Goal: Task Accomplishment & Management: Manage account settings

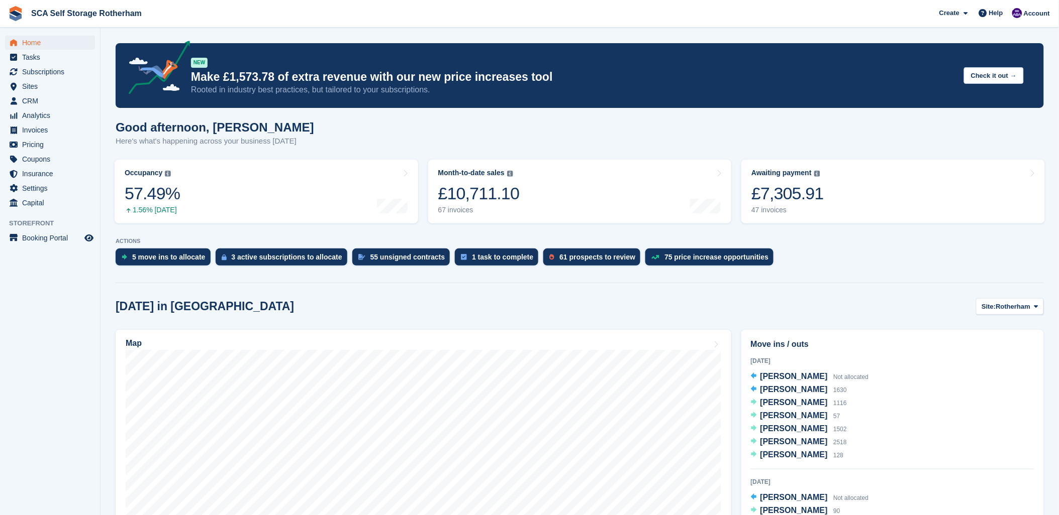
click at [861, 256] on div "5 move ins to allocate 3 active subscriptions to allocate 55 unsigned contracts…" at bounding box center [580, 260] width 928 height 22
click at [811, 309] on div "Today in Rotherham Site: Rotherham Rotherham Door-to-Door Storage" at bounding box center [580, 306] width 928 height 17
click at [43, 73] on span "Subscriptions" at bounding box center [52, 72] width 60 height 14
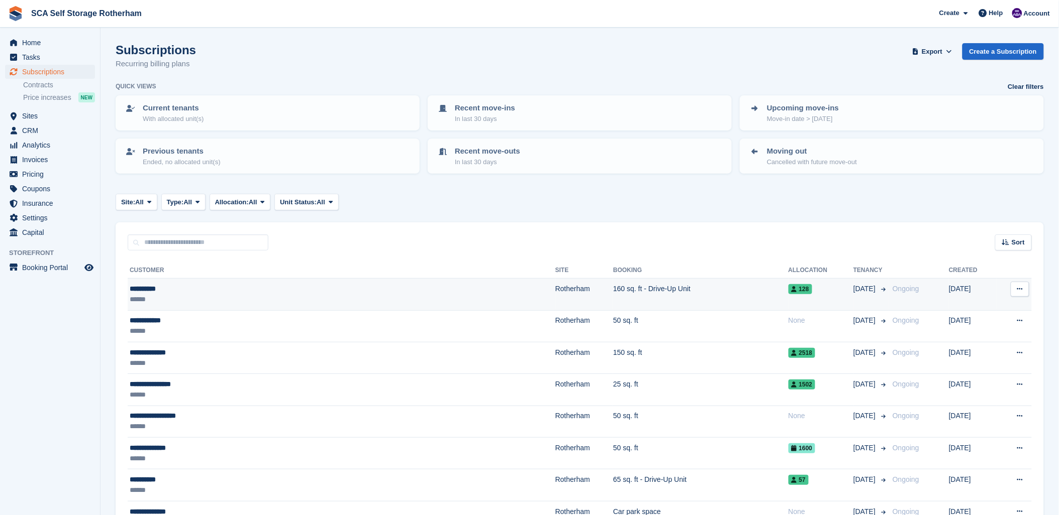
click at [613, 298] on td "160 sq. ft - Drive-Up Unit" at bounding box center [700, 295] width 175 height 32
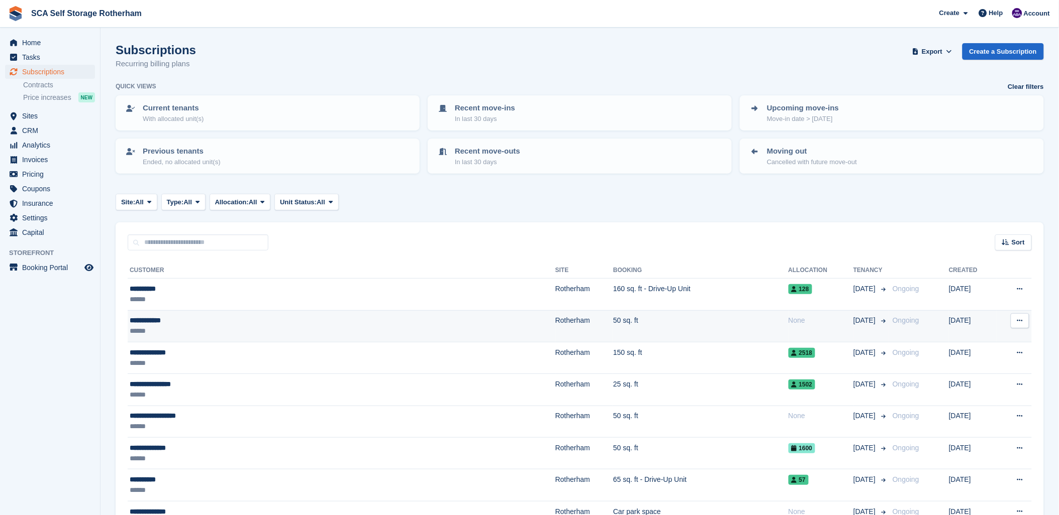
click at [613, 324] on td "50 sq. ft" at bounding box center [700, 327] width 175 height 32
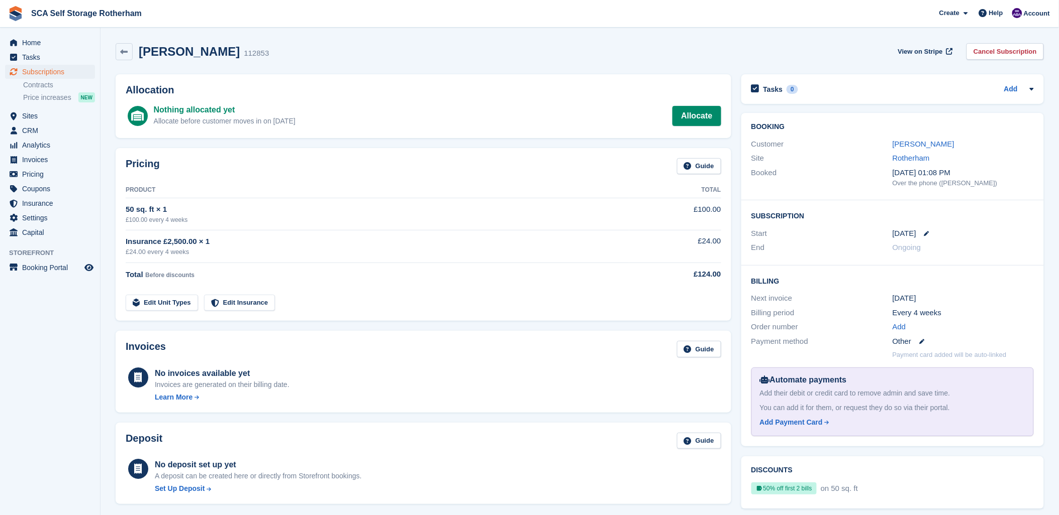
click at [431, 460] on div "No deposit set up yet A deposit can be created here or directly from Storefront…" at bounding box center [423, 475] width 595 height 37
click at [52, 73] on span "Subscriptions" at bounding box center [52, 72] width 60 height 14
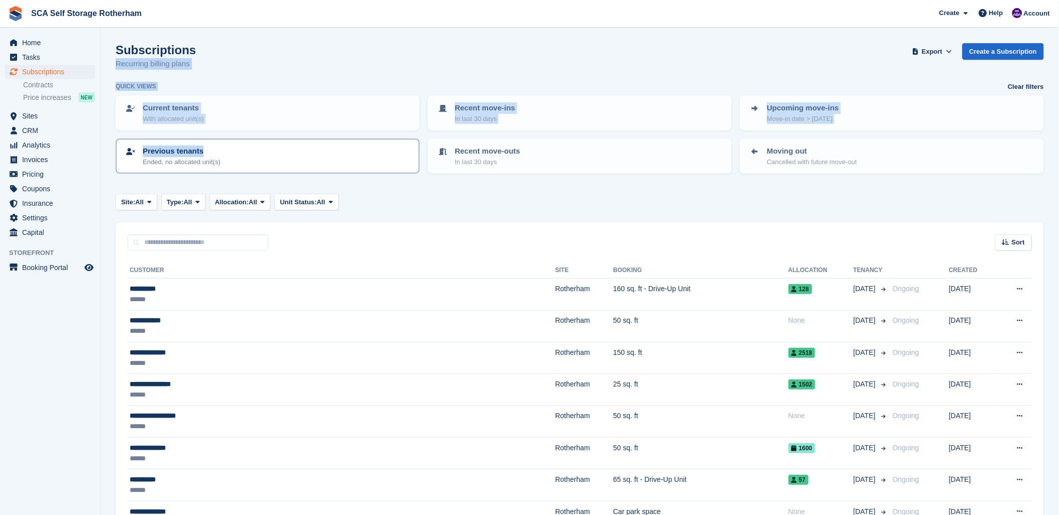
drag, startPoint x: 332, startPoint y: 37, endPoint x: 288, endPoint y: 164, distance: 134.6
click at [767, 43] on div "Subscriptions Recurring billing plans Export Export Subscriptions Export a CSV …" at bounding box center [580, 62] width 928 height 39
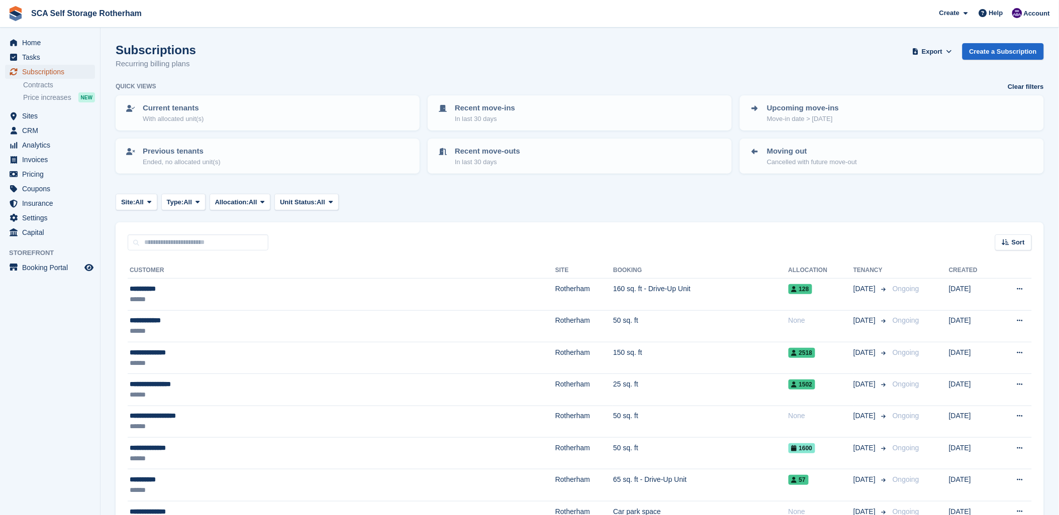
click at [43, 72] on span "Subscriptions" at bounding box center [52, 72] width 60 height 14
click at [252, 69] on div "Subscriptions Recurring billing plans Export Export Subscriptions Export a CSV …" at bounding box center [580, 62] width 928 height 39
drag, startPoint x: 419, startPoint y: 20, endPoint x: 411, endPoint y: 1, distance: 21.0
click at [411, 1] on span "SCA Self Storage Rotherham Create Subscription Invoice Contact Deal Discount Pa…" at bounding box center [529, 13] width 1059 height 27
click at [41, 71] on span "Subscriptions" at bounding box center [52, 72] width 60 height 14
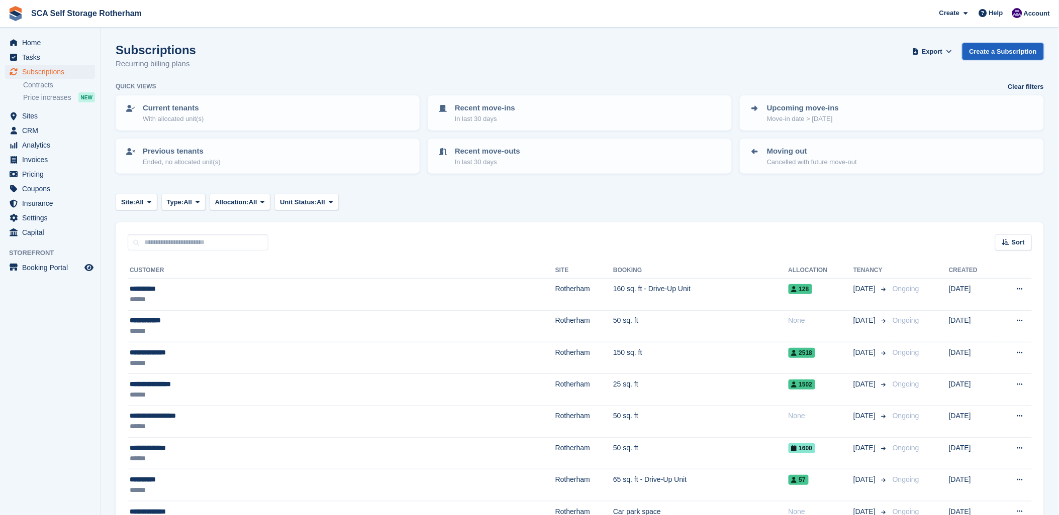
click at [983, 47] on link "Create a Subscription" at bounding box center [1002, 51] width 81 height 17
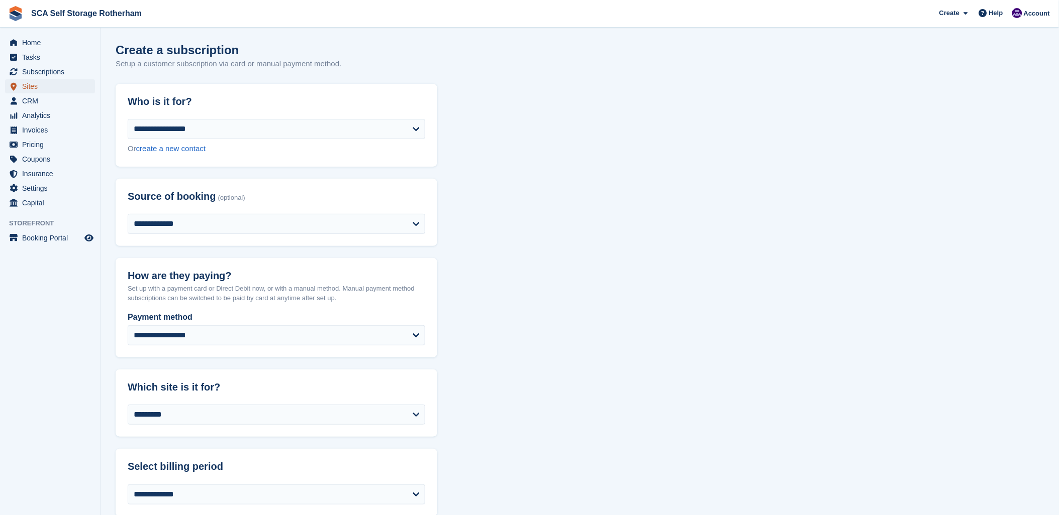
click at [20, 82] on link "Sites" at bounding box center [50, 86] width 90 height 14
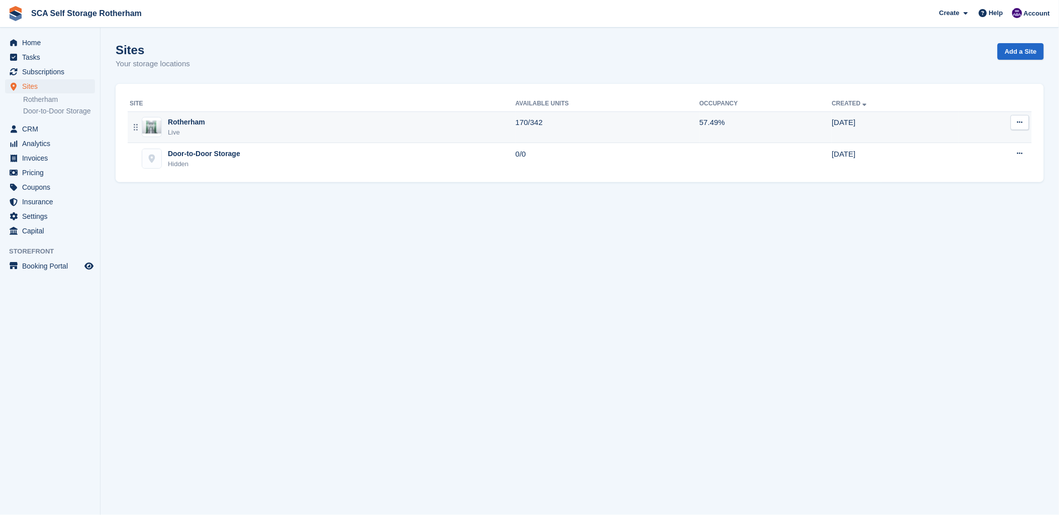
click at [172, 128] on div "Live" at bounding box center [186, 133] width 37 height 10
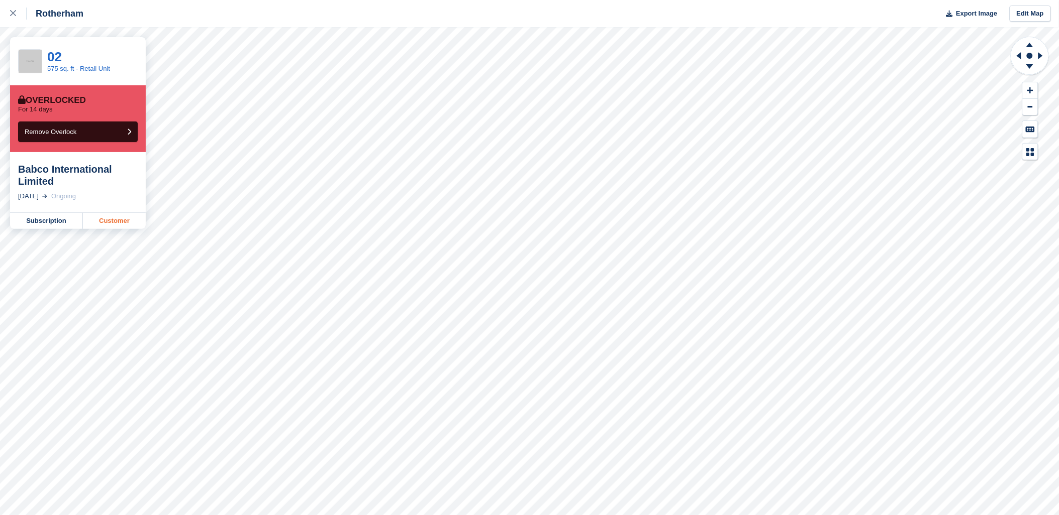
click at [106, 220] on link "Customer" at bounding box center [114, 221] width 63 height 16
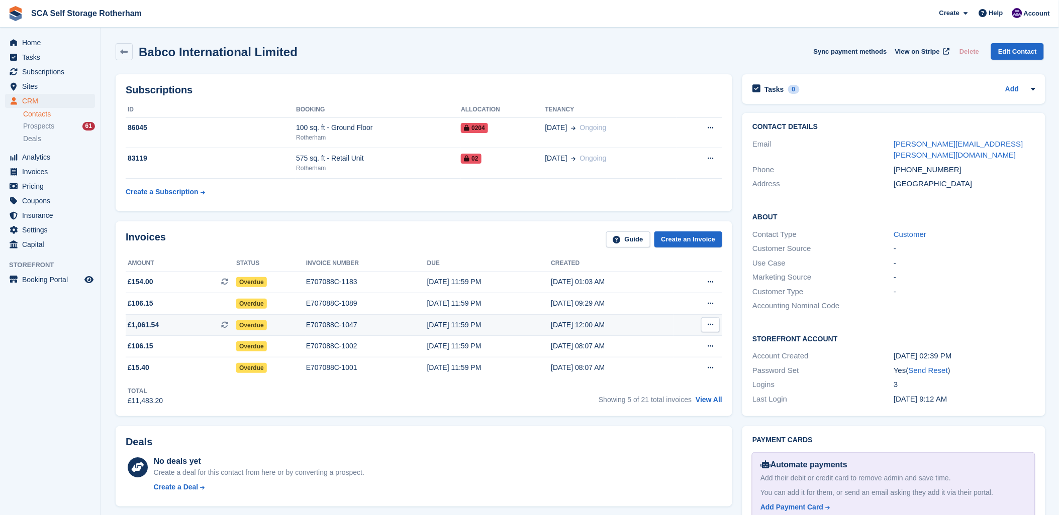
click at [327, 322] on div "E707088C-1047" at bounding box center [366, 325] width 121 height 11
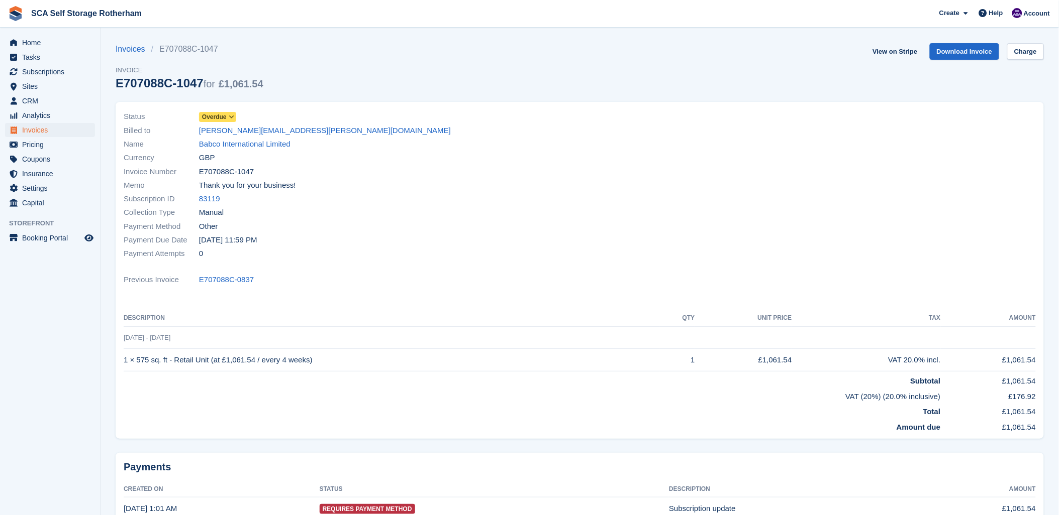
click at [358, 112] on div "Status Overdue" at bounding box center [349, 117] width 450 height 14
drag, startPoint x: 331, startPoint y: 83, endPoint x: 306, endPoint y: 69, distance: 27.9
click at [306, 69] on div "Invoices E707088C-1047 Invoice E707088C-1047 for £1,061.54 View on Stripe Downl…" at bounding box center [580, 72] width 928 height 59
click at [51, 77] on span "Subscriptions" at bounding box center [52, 72] width 60 height 14
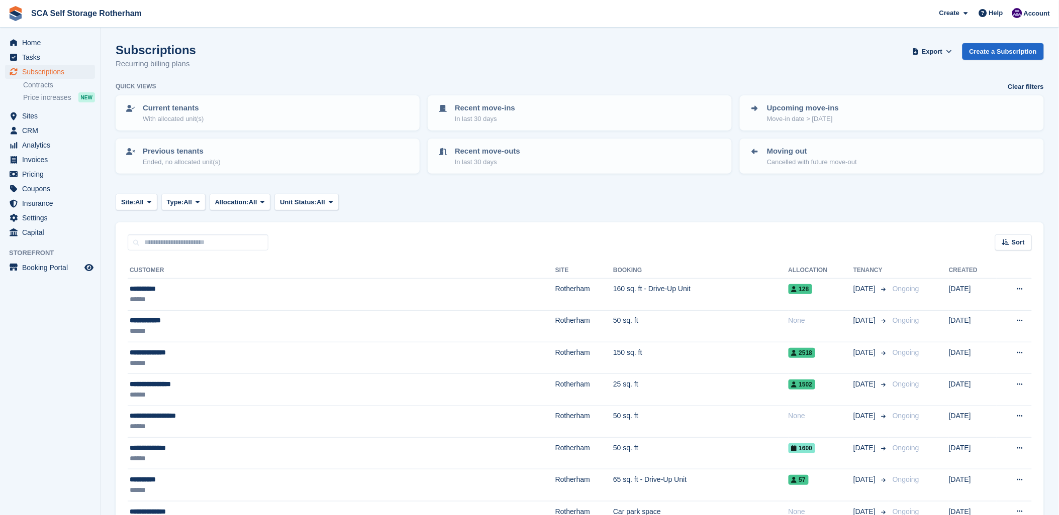
drag, startPoint x: 261, startPoint y: 58, endPoint x: 269, endPoint y: 58, distance: 7.5
click at [269, 58] on div "Subscriptions Recurring billing plans Export Export Subscriptions Export a CSV …" at bounding box center [580, 62] width 928 height 39
drag, startPoint x: 1038, startPoint y: 17, endPoint x: 1012, endPoint y: 34, distance: 30.8
click at [1036, 17] on span "Account" at bounding box center [1036, 14] width 26 height 10
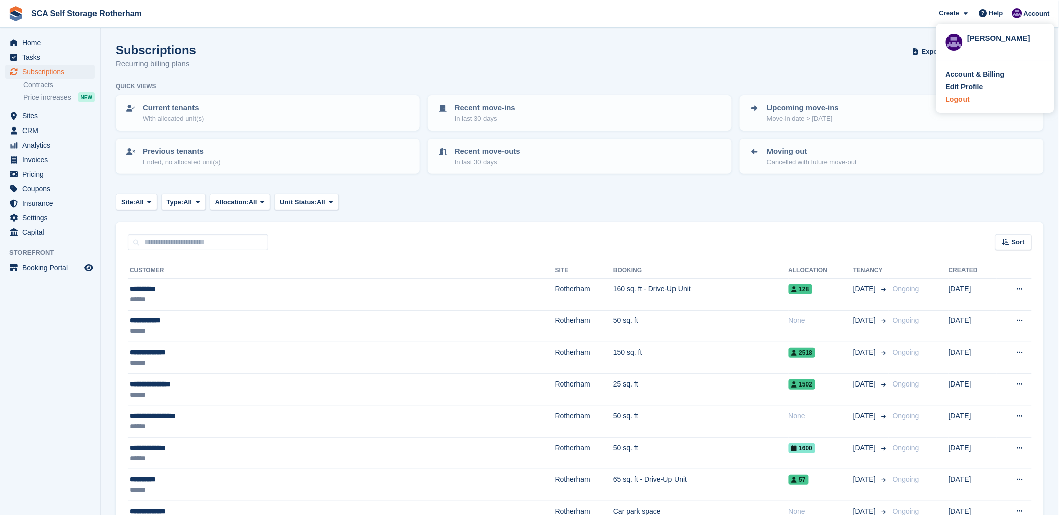
click at [967, 97] on div "Logout" at bounding box center [958, 99] width 24 height 11
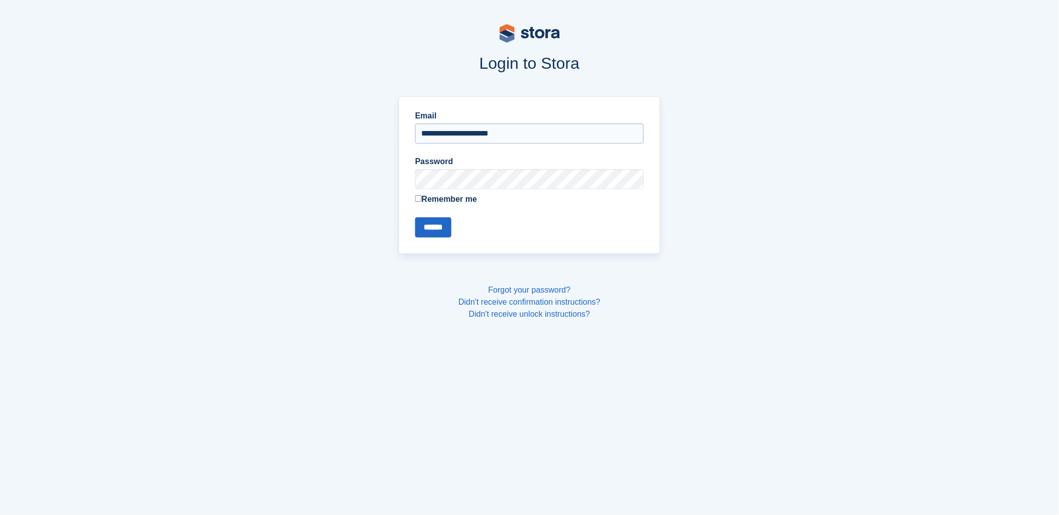
click at [502, 131] on input "**********" at bounding box center [529, 134] width 229 height 20
type input "**********"
click at [431, 232] on input "******" at bounding box center [433, 228] width 36 height 20
